Goal: Find specific page/section: Find specific page/section

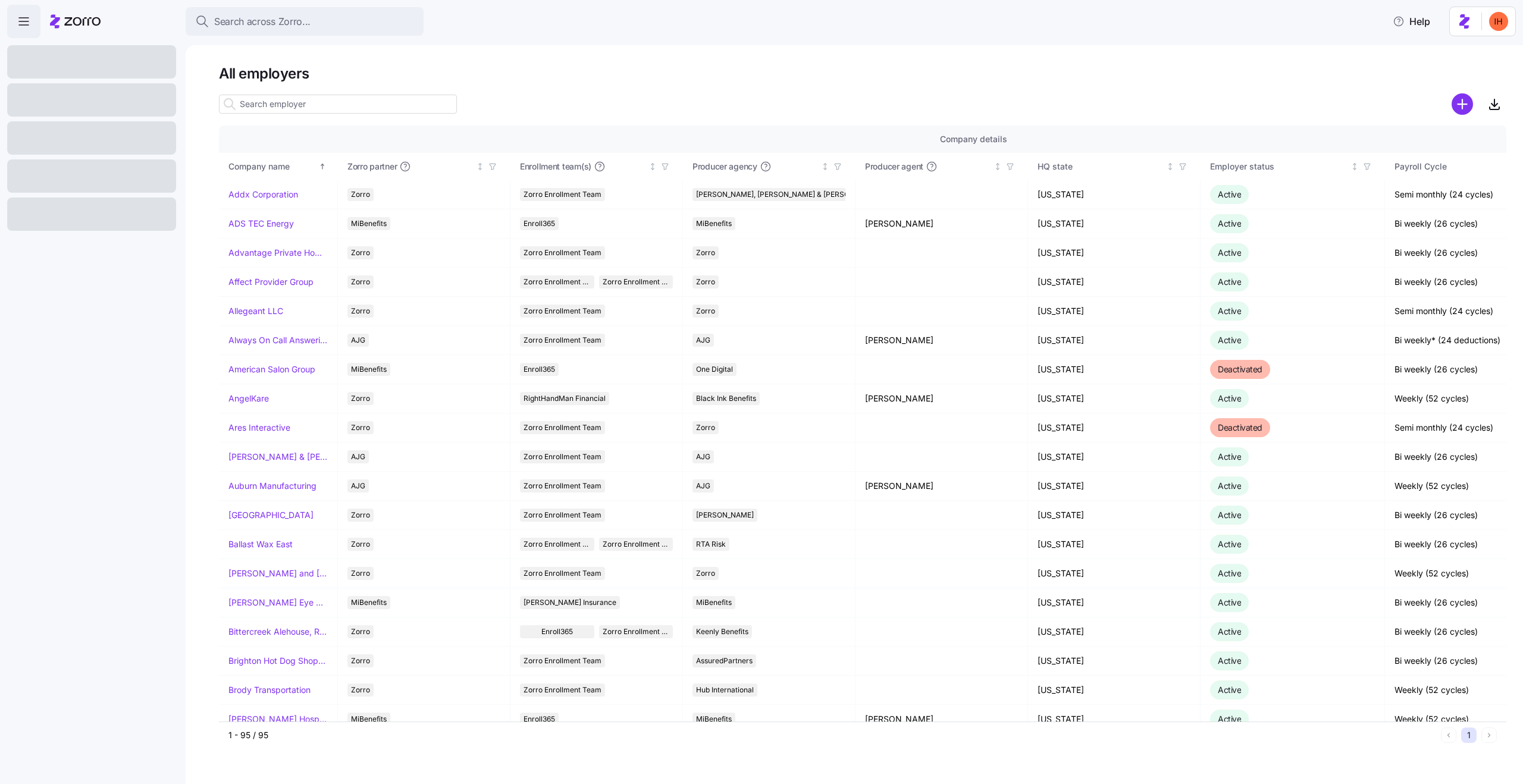
click at [319, 99] on input at bounding box center [337, 104] width 238 height 19
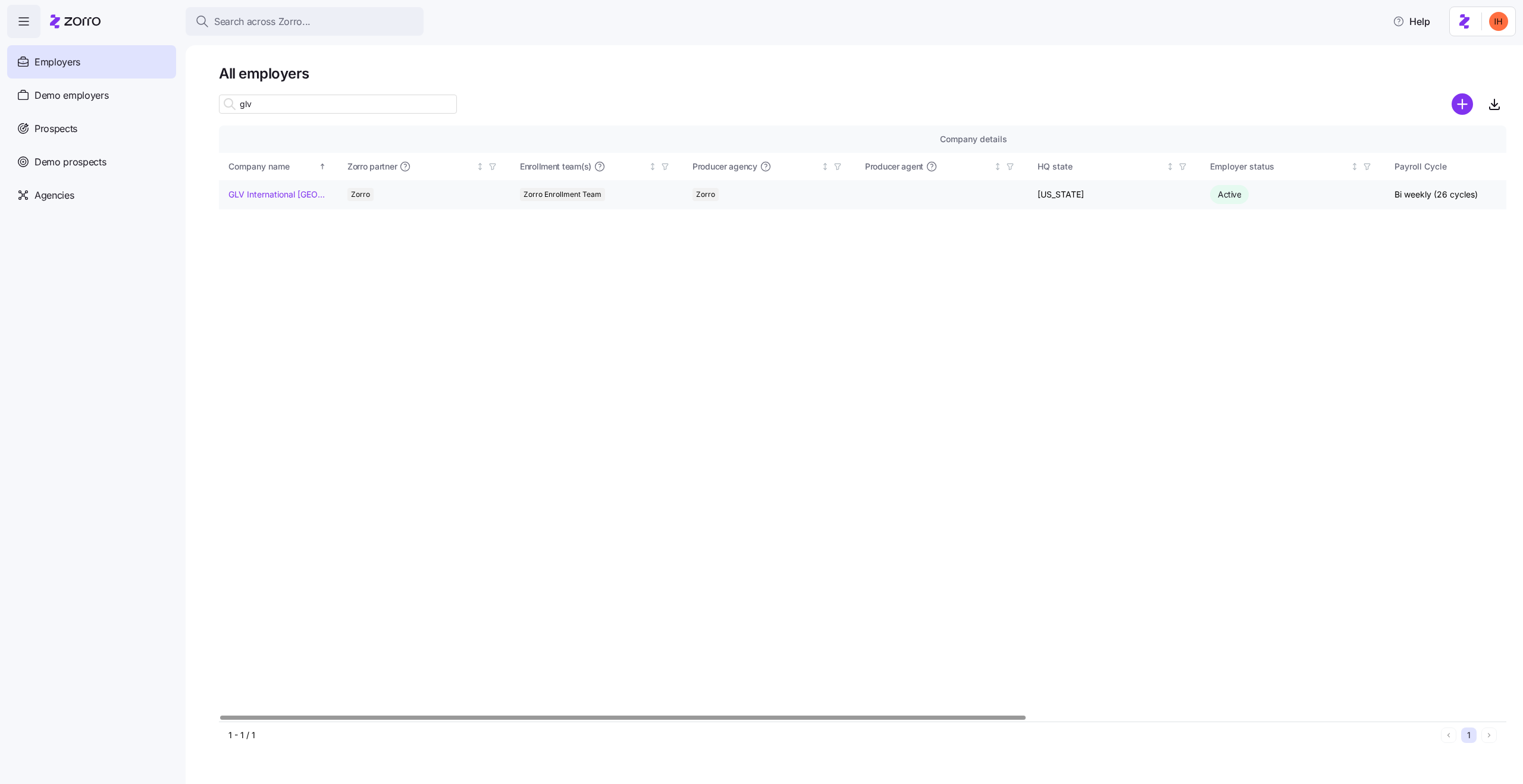
type input "glv"
click at [275, 194] on link "GLV International [GEOGRAPHIC_DATA]" at bounding box center [277, 194] width 99 height 12
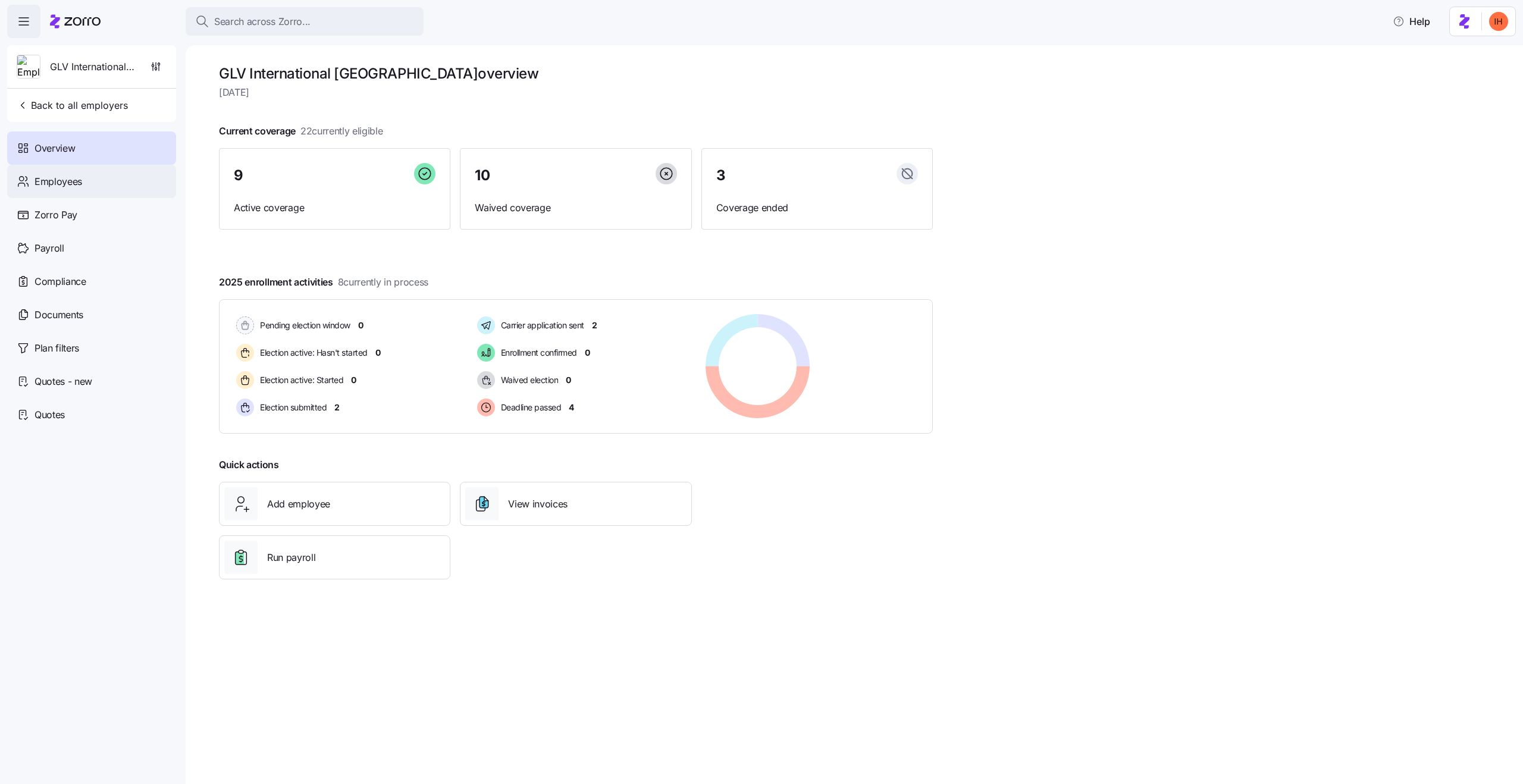
click at [80, 190] on div "Employees" at bounding box center [91, 181] width 169 height 34
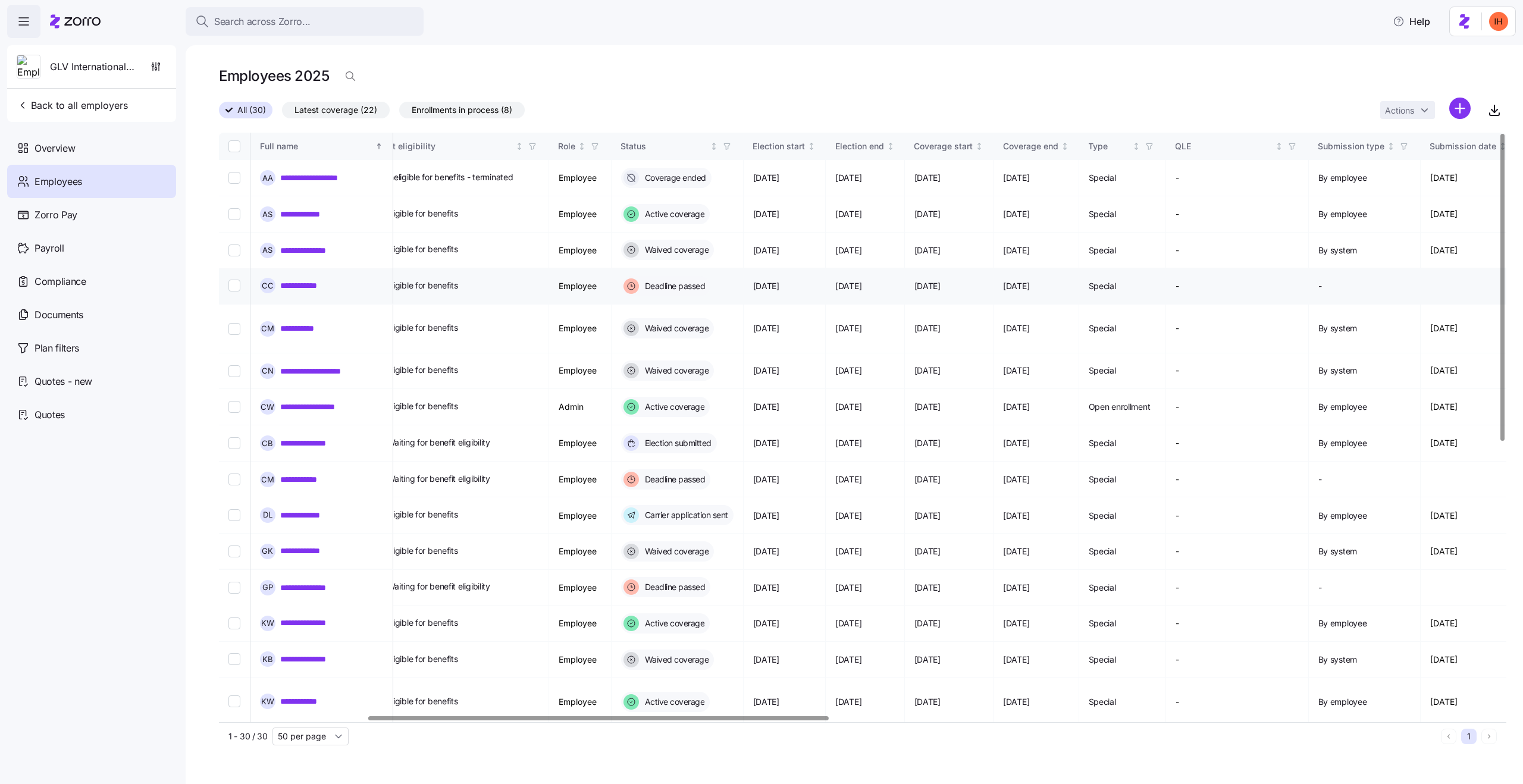
scroll to position [0, 423]
